Goal: Task Accomplishment & Management: Use online tool/utility

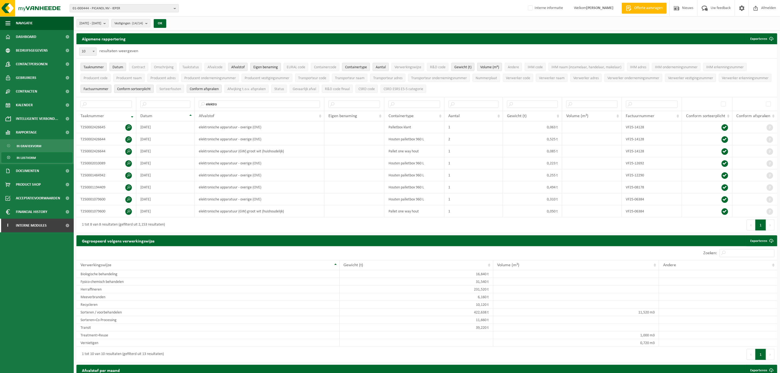
click at [130, 8] on span "01-000444 - PICANOL NV - IEPER" at bounding box center [122, 8] width 99 height 8
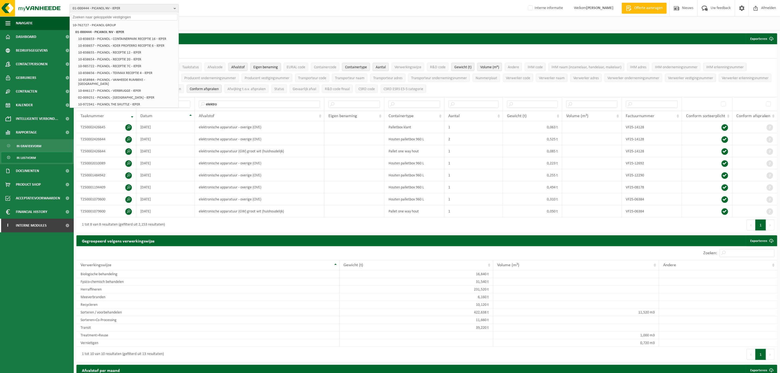
click at [132, 17] on input "text" at bounding box center [124, 17] width 106 height 7
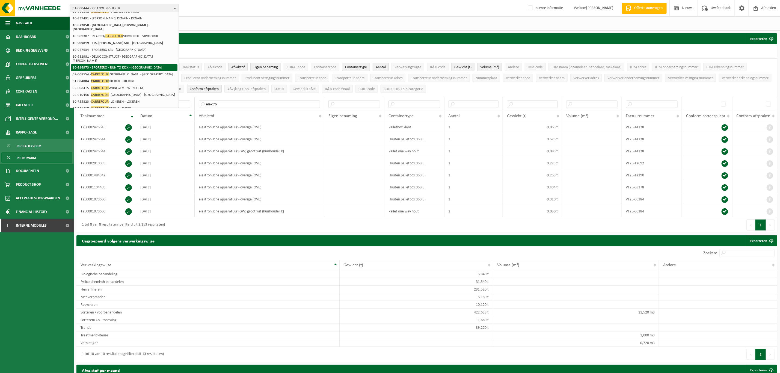
scroll to position [84, 0]
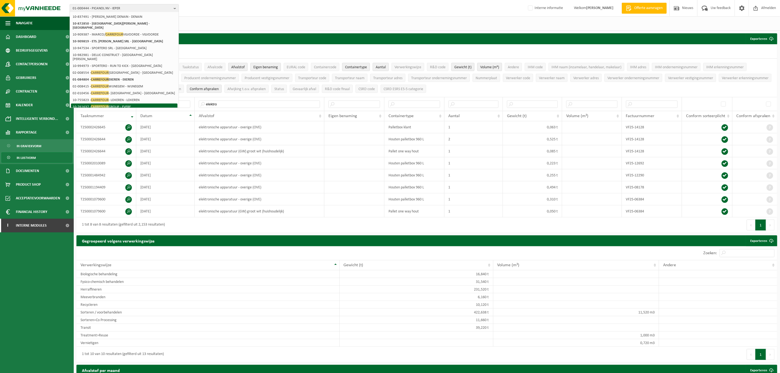
type input "carrefour"
click at [140, 103] on li "10-761637 - CARREFOUR GROUP - EVERE" at bounding box center [124, 106] width 106 height 7
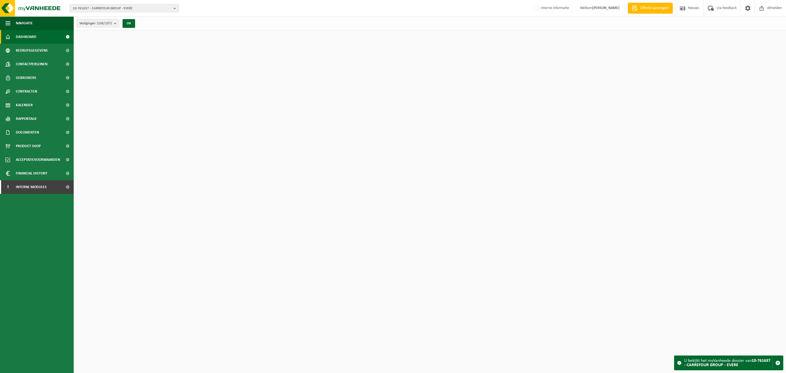
click at [143, 6] on span "10-761637 - CARREFOUR GROUP - EVERE" at bounding box center [122, 8] width 99 height 8
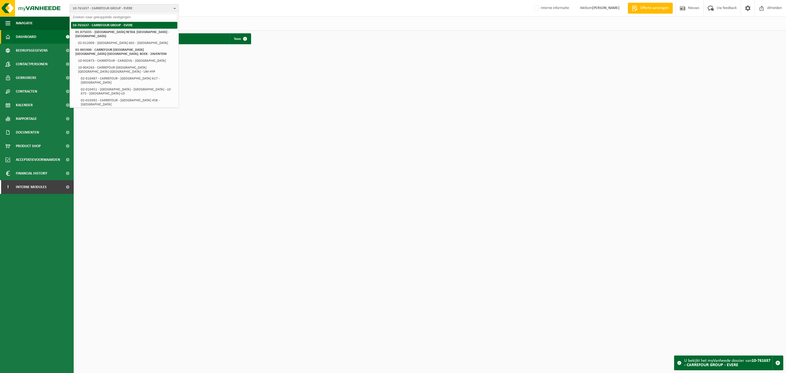
click at [137, 24] on li "10-761637 - CARREFOUR GROUP - EVERE" at bounding box center [124, 25] width 106 height 7
click at [137, 25] on li "10-761637 - CARREFOUR GROUP - EVERE" at bounding box center [124, 25] width 106 height 7
click at [202, 16] on div "10-761637 - CARREFOUR GROUP - EVERE 10-761637 - CARREFOUR GROUP - EVERE 01-0750…" at bounding box center [393, 8] width 786 height 17
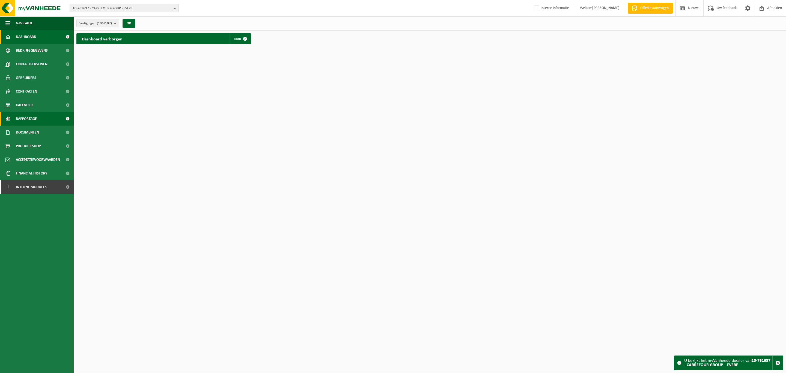
click at [29, 118] on span "Rapportage" at bounding box center [26, 119] width 21 height 14
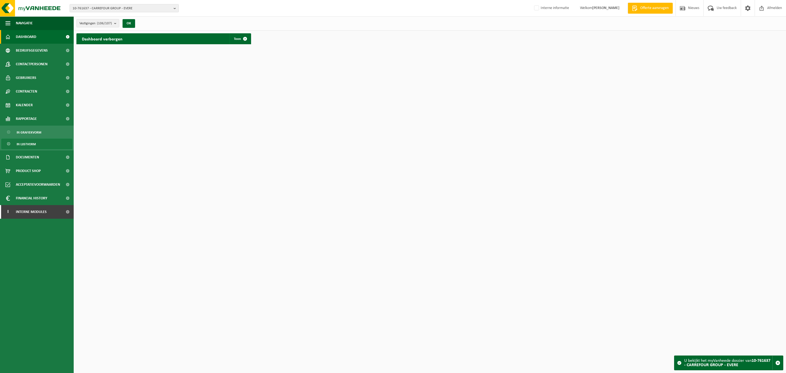
click at [31, 143] on span "In lijstvorm" at bounding box center [26, 144] width 19 height 10
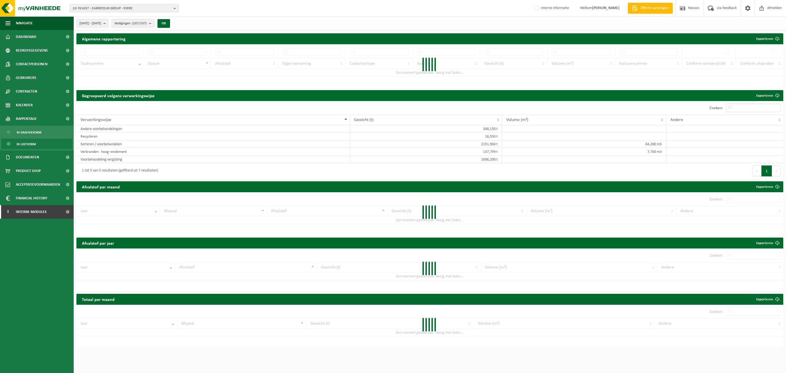
click at [101, 24] on span "2025-04-01 - 2025-09-29" at bounding box center [90, 23] width 22 height 8
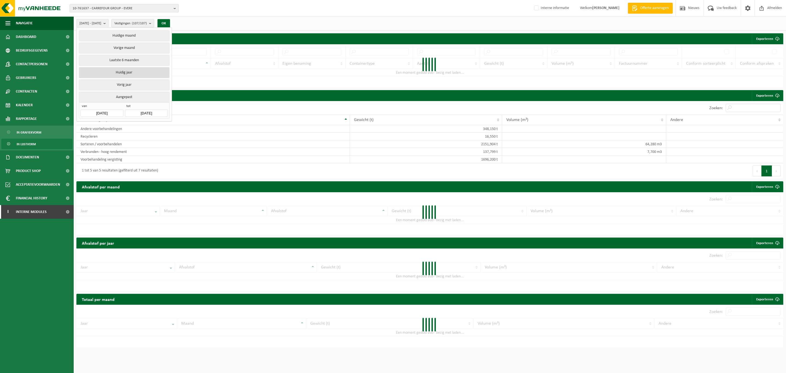
click at [123, 74] on button "Huidig jaar" at bounding box center [124, 72] width 90 height 11
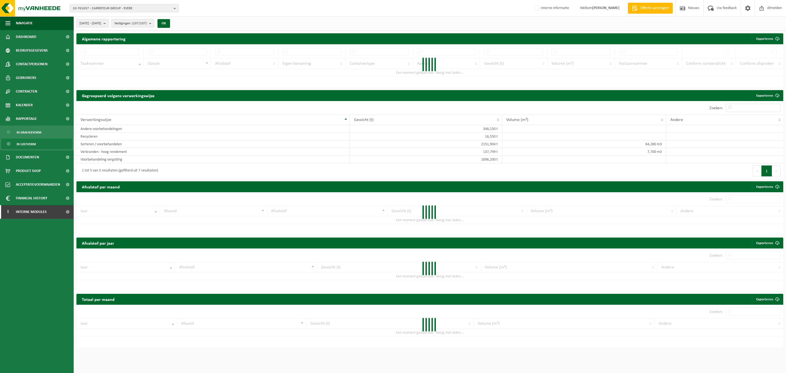
click at [109, 21] on button "2025-01-01 - 2025-09-29" at bounding box center [92, 23] width 32 height 8
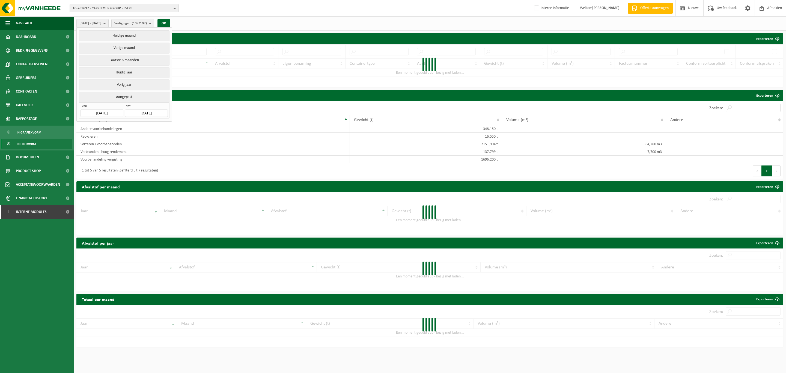
click at [135, 115] on input "2025-09-29" at bounding box center [146, 112] width 43 height 7
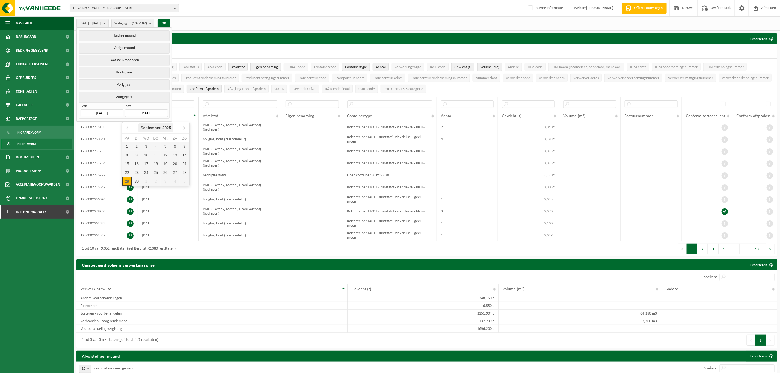
click at [157, 129] on div "September, 2025" at bounding box center [155, 127] width 35 height 9
click at [153, 162] on div "Aug" at bounding box center [156, 161] width 22 height 11
click at [187, 179] on div "31" at bounding box center [185, 181] width 10 height 9
type input "2025-08-31"
click at [112, 115] on input "2025-04-01" at bounding box center [102, 112] width 43 height 7
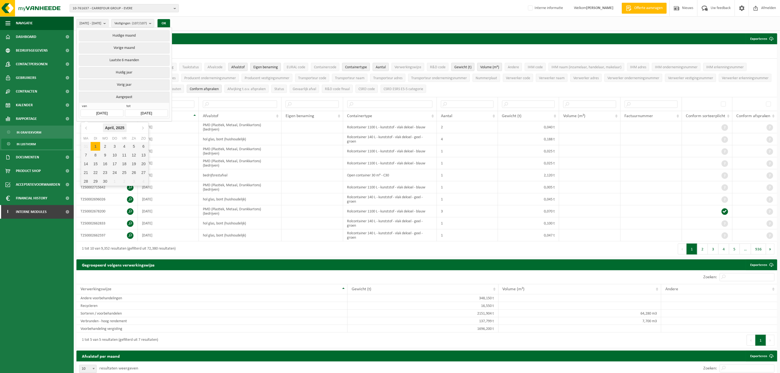
click at [113, 126] on div "April, 2025" at bounding box center [115, 127] width 24 height 9
click at [93, 139] on div "Jan" at bounding box center [92, 138] width 22 height 11
click at [104, 142] on div "ma di wo do vr za zo 30 31 1 2 3 4 5 6 7 8 9 10 11 12 13 14 15 16 17 18 19 20 2…" at bounding box center [114, 161] width 67 height 50
click at [107, 145] on div "1" at bounding box center [105, 146] width 10 height 9
type input "2025-01-01"
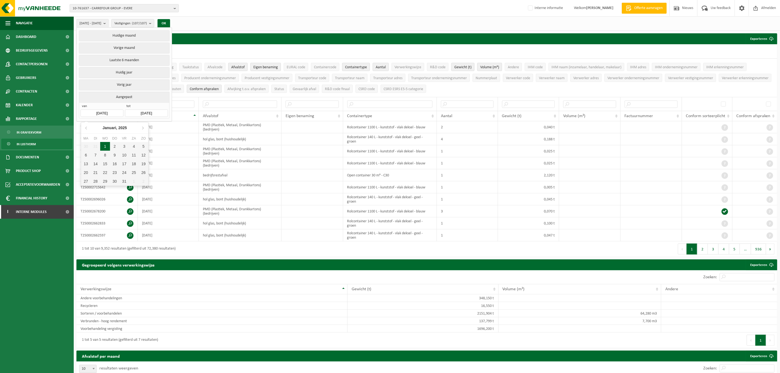
type input "2025-08-31"
click at [170, 22] on button "OK" at bounding box center [164, 23] width 13 height 9
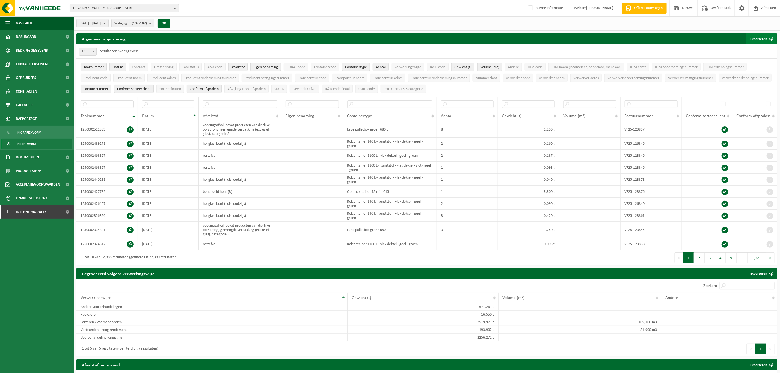
click at [752, 36] on button "Exporteren" at bounding box center [761, 38] width 31 height 11
click at [741, 57] on link "Alle beschikbare kolommen" at bounding box center [751, 60] width 49 height 11
